Goal: Information Seeking & Learning: Learn about a topic

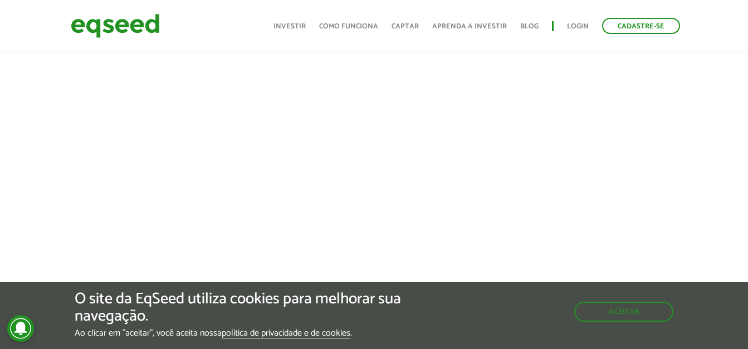
scroll to position [446, 0]
click at [632, 307] on button "Aceitar" at bounding box center [624, 311] width 97 height 18
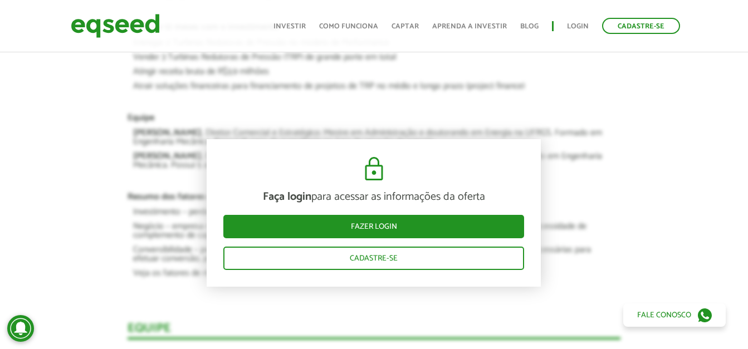
scroll to position [2228, 0]
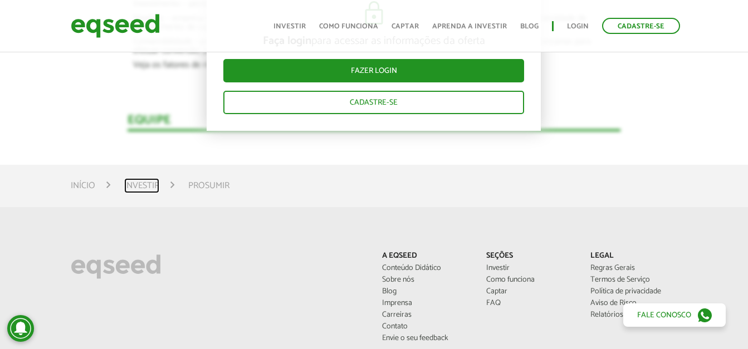
click at [140, 182] on link "Investir" at bounding box center [141, 186] width 35 height 9
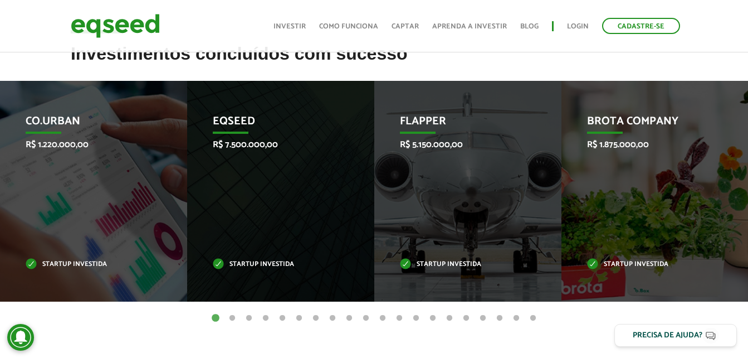
scroll to position [446, 0]
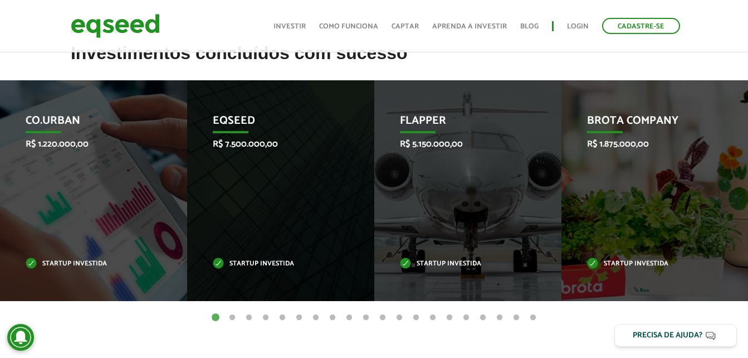
click at [232, 316] on button "2" at bounding box center [232, 317] width 11 height 11
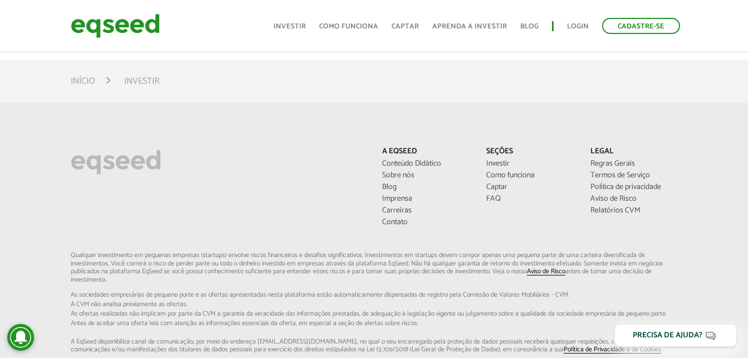
scroll to position [835, 0]
